Goal: Entertainment & Leisure: Consume media (video, audio)

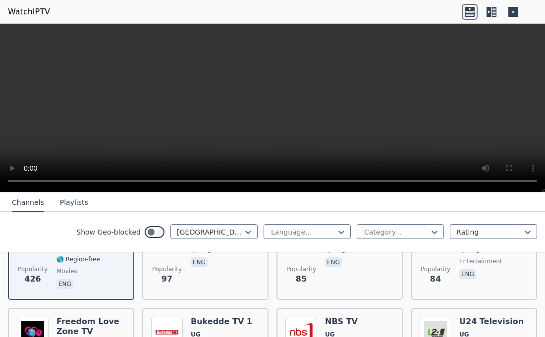
scroll to position [178, 0]
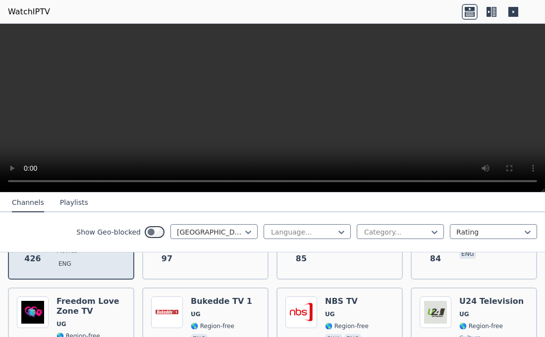
click at [72, 276] on div "Popularity 426 Freedom Movie Sphere UG 🌎 Region-free movies eng" at bounding box center [71, 235] width 126 height 89
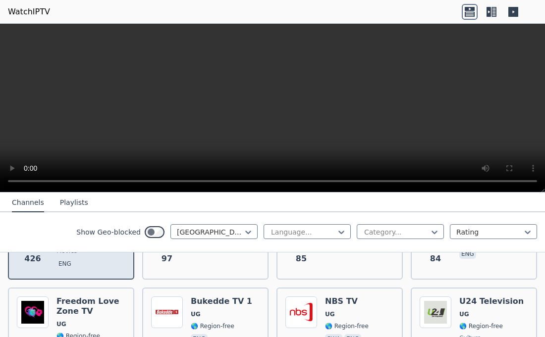
click at [72, 276] on div "Popularity 426 Freedom Movie Sphere UG 🌎 Region-free movies eng" at bounding box center [71, 235] width 126 height 89
click at [82, 267] on span "eng" at bounding box center [90, 265] width 69 height 12
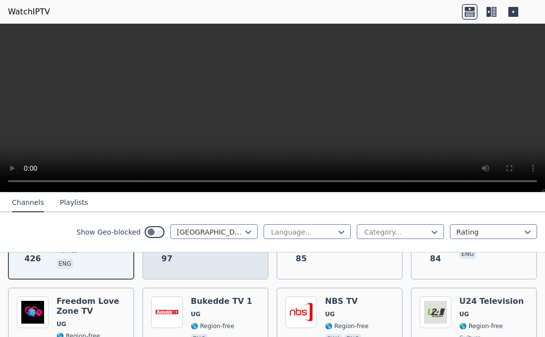
click at [191, 259] on div "Sanyuka TV UG 🌎 Region-free eng" at bounding box center [217, 235] width 53 height 71
